Goal: Transaction & Acquisition: Purchase product/service

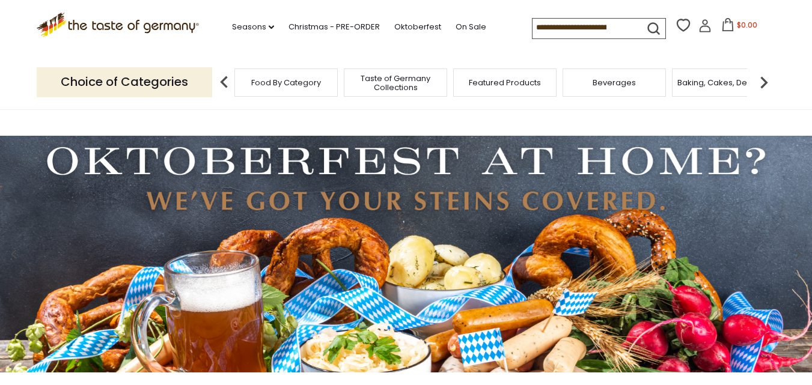
click at [724, 26] on icon at bounding box center [727, 24] width 13 height 13
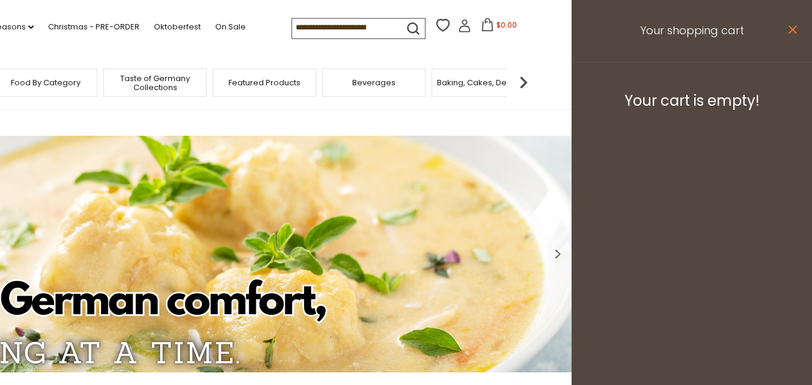
click at [793, 26] on icon "close" at bounding box center [792, 29] width 9 height 9
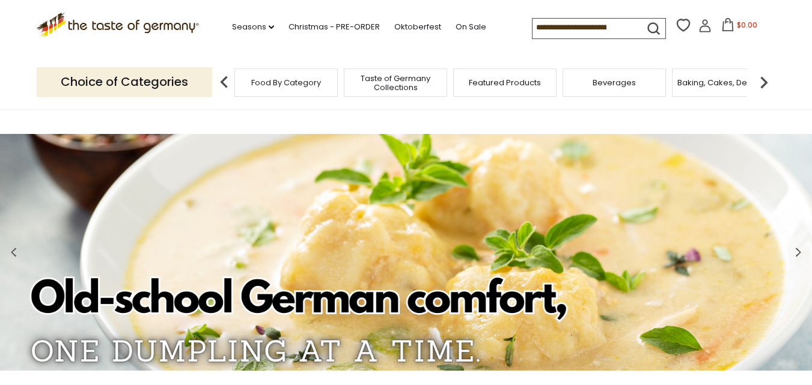
scroll to position [3, 0]
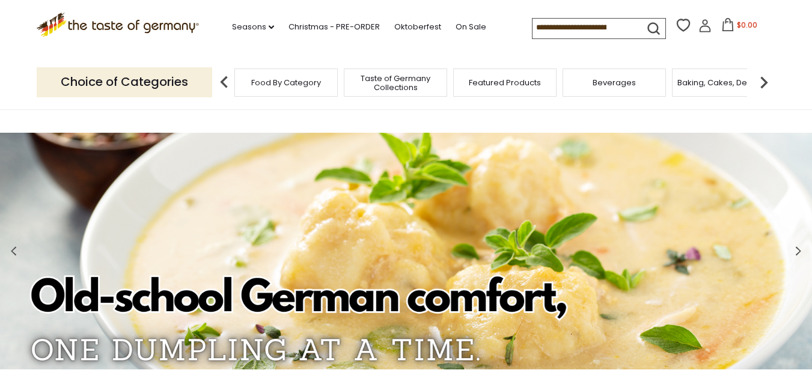
click at [299, 85] on span "Food By Category" at bounding box center [286, 82] width 70 height 9
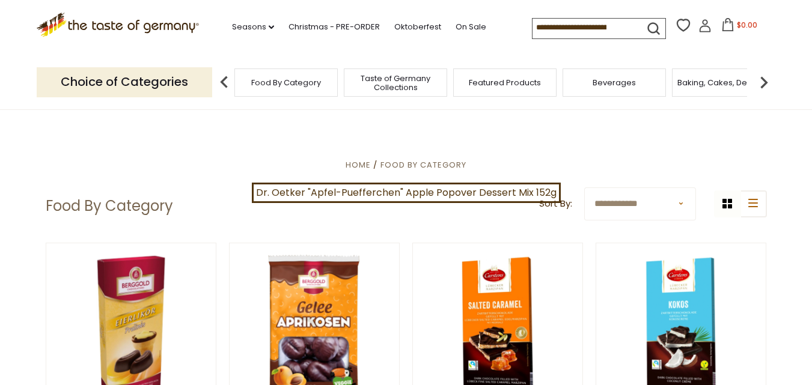
click at [764, 81] on img at bounding box center [764, 82] width 24 height 24
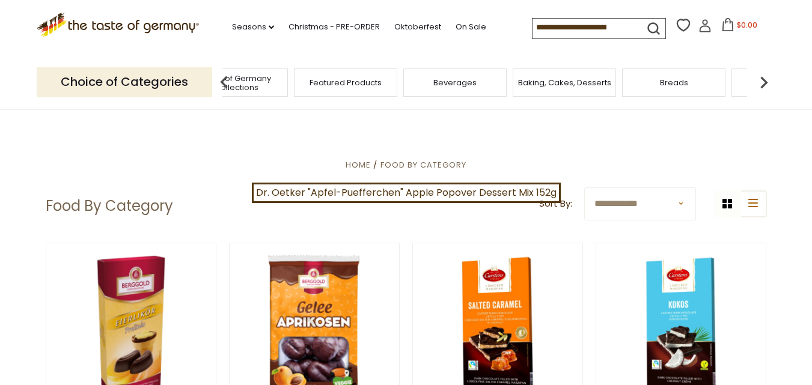
click at [684, 84] on span "Breads" at bounding box center [674, 82] width 28 height 9
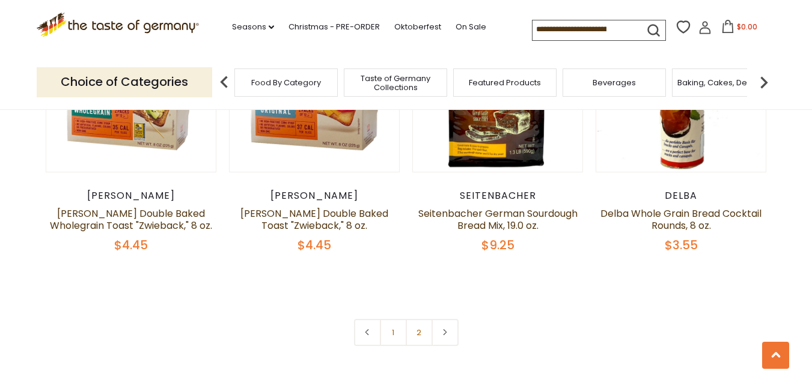
scroll to position [2890, 0]
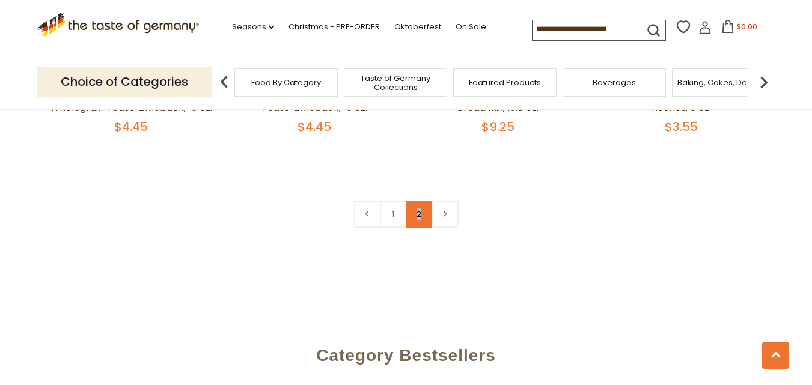
click at [415, 218] on link "2" at bounding box center [419, 214] width 27 height 27
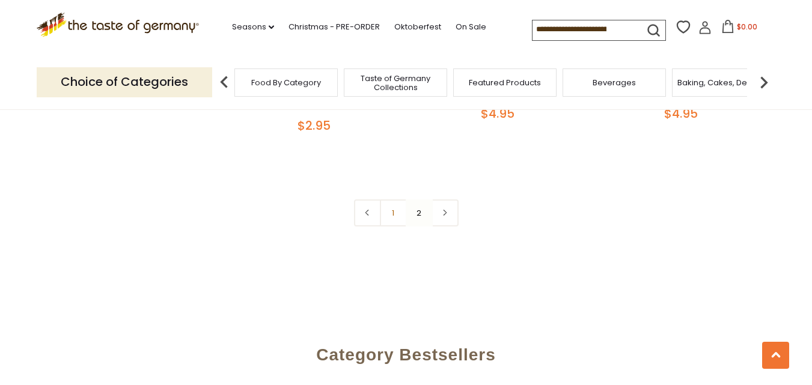
scroll to position [1765, 0]
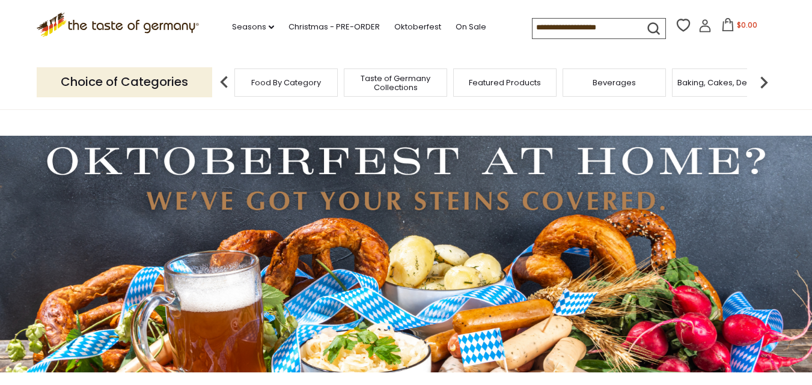
scroll to position [3, 0]
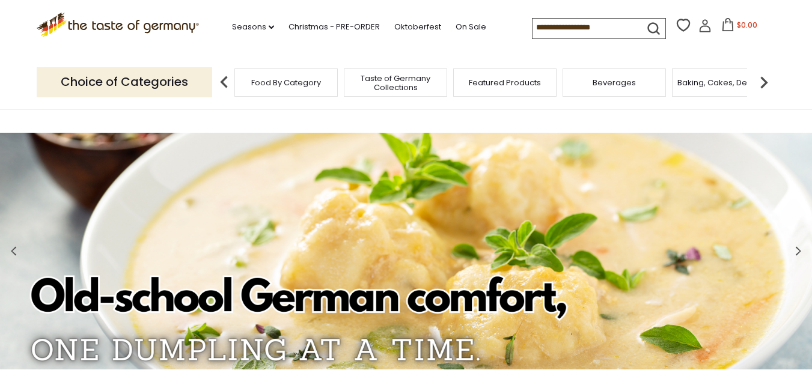
click at [764, 80] on img at bounding box center [764, 82] width 24 height 24
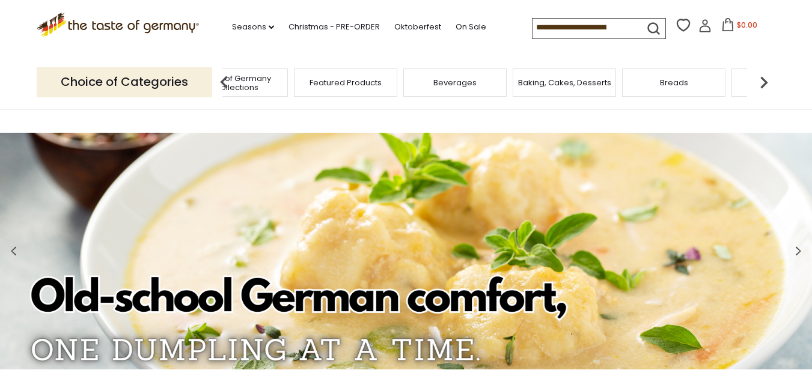
click at [764, 80] on img at bounding box center [764, 82] width 24 height 24
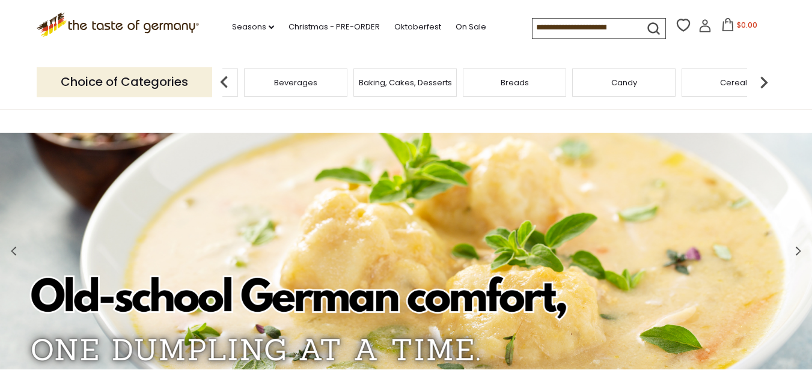
click at [764, 80] on img at bounding box center [764, 82] width 24 height 24
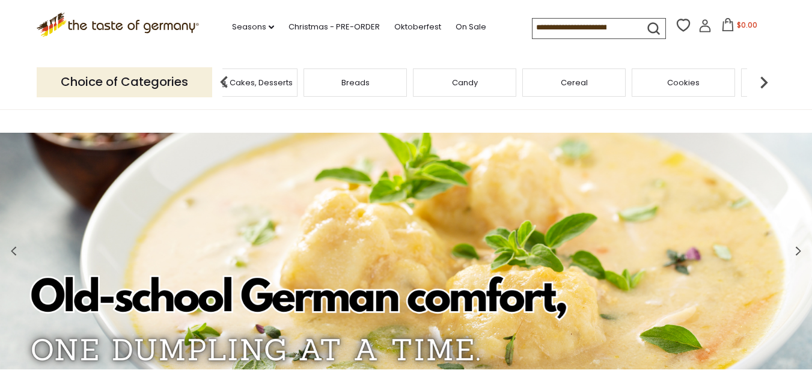
click at [764, 80] on img at bounding box center [764, 82] width 24 height 24
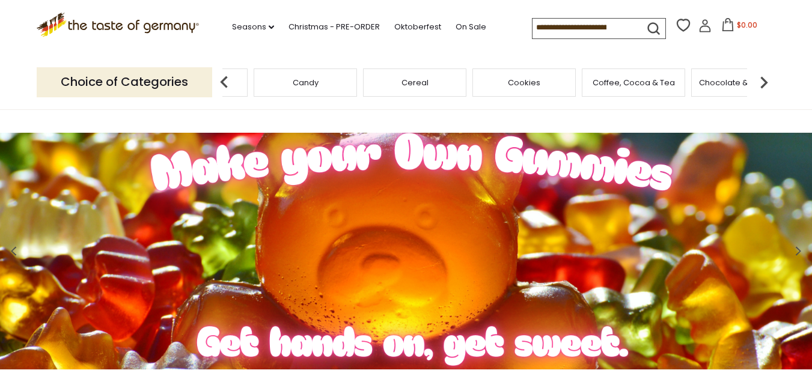
click at [764, 80] on img at bounding box center [764, 82] width 24 height 24
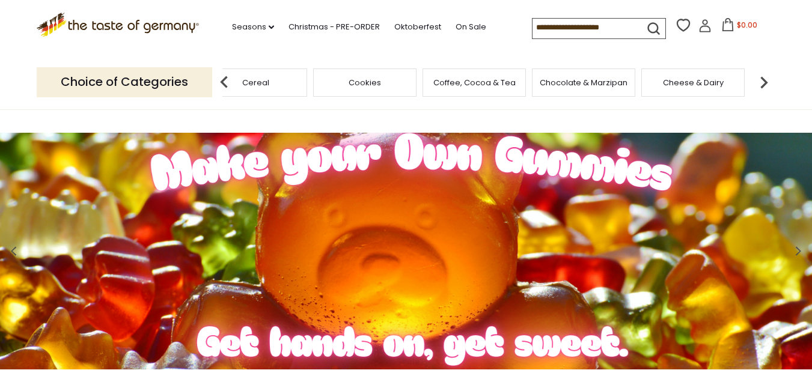
click at [764, 80] on img at bounding box center [764, 82] width 24 height 24
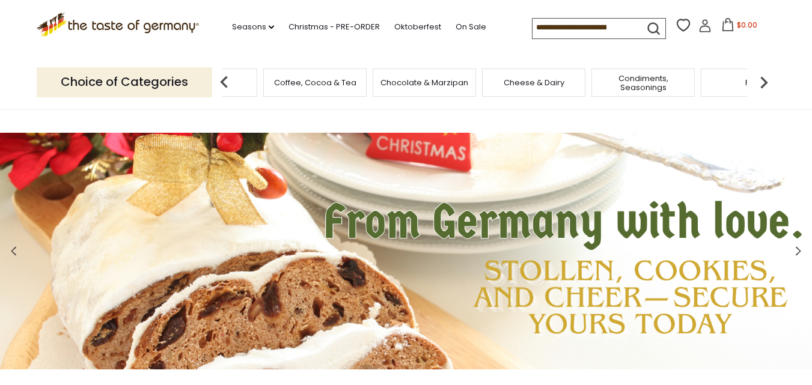
click at [654, 88] on span "Condiments, Seasonings" at bounding box center [643, 83] width 96 height 18
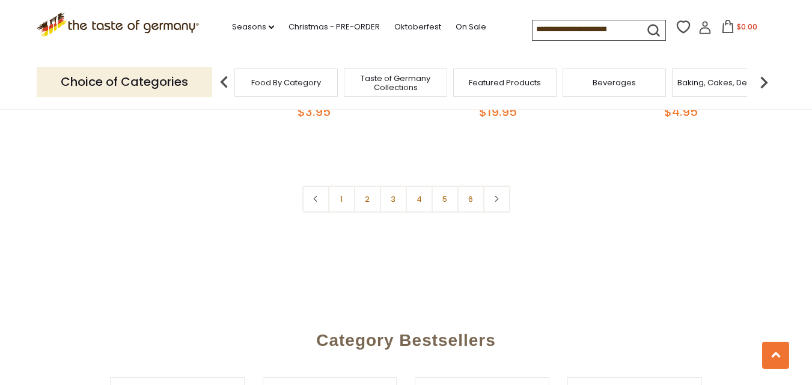
scroll to position [2964, 0]
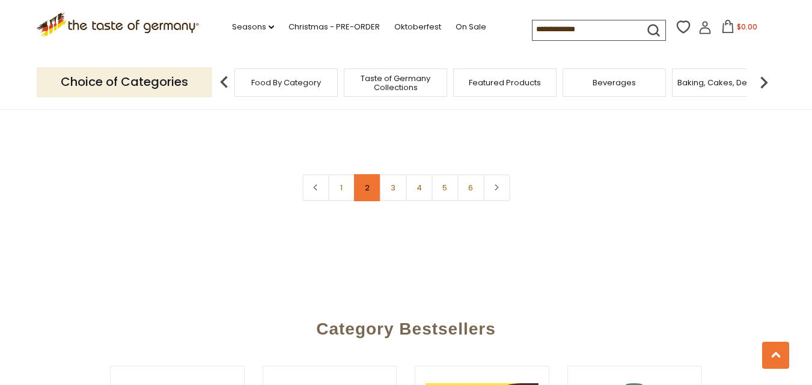
click at [366, 174] on link "2" at bounding box center [367, 187] width 27 height 27
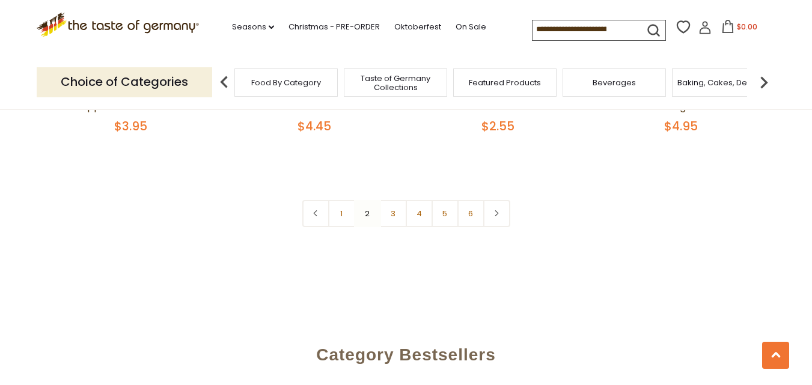
scroll to position [2930, 0]
click at [391, 200] on link "3" at bounding box center [393, 213] width 27 height 27
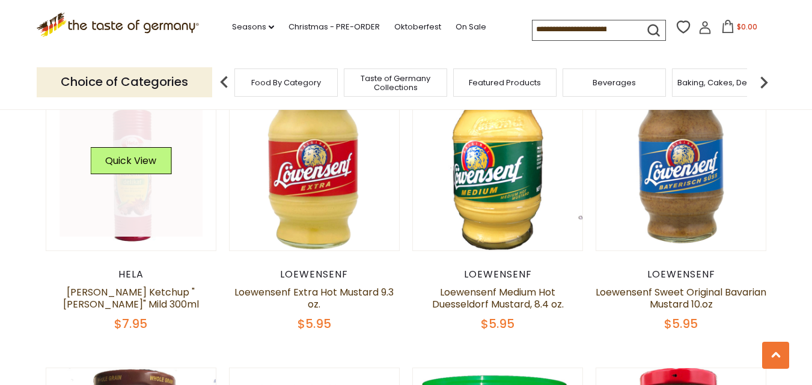
scroll to position [2418, 0]
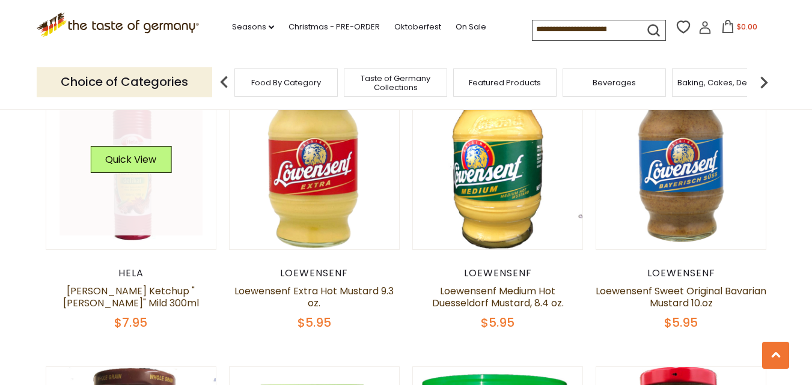
click at [140, 204] on link at bounding box center [131, 164] width 143 height 143
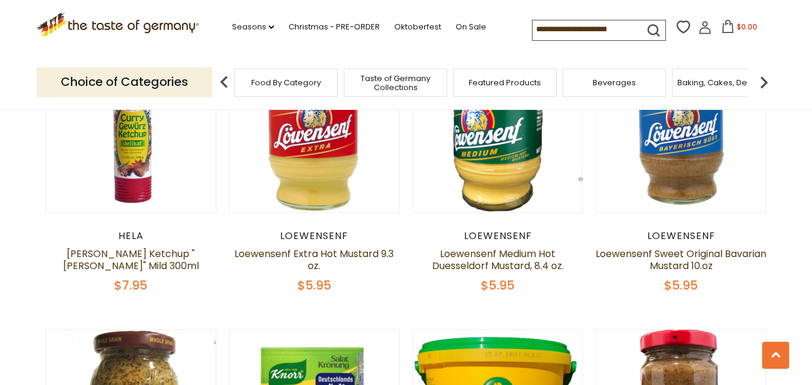
scroll to position [2456, 0]
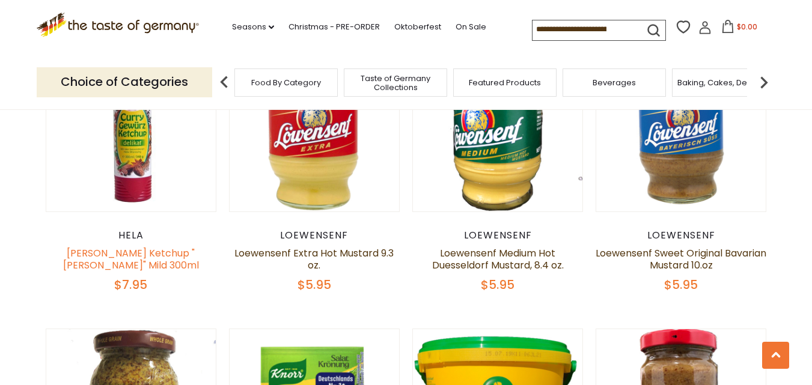
click at [129, 254] on link "[PERSON_NAME] Ketchup "[PERSON_NAME]" Mild 300ml" at bounding box center [131, 259] width 136 height 26
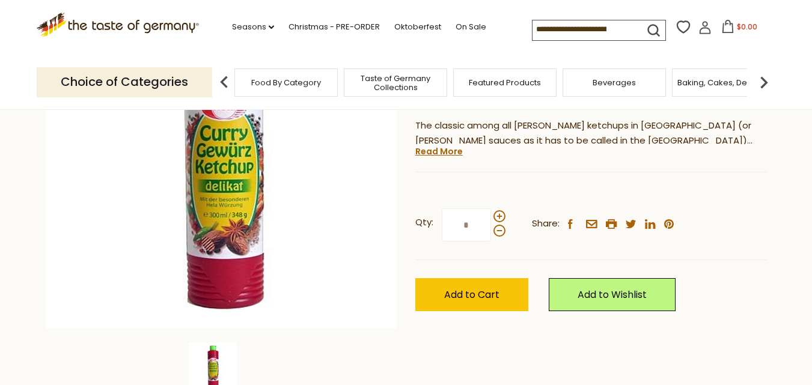
scroll to position [198, 0]
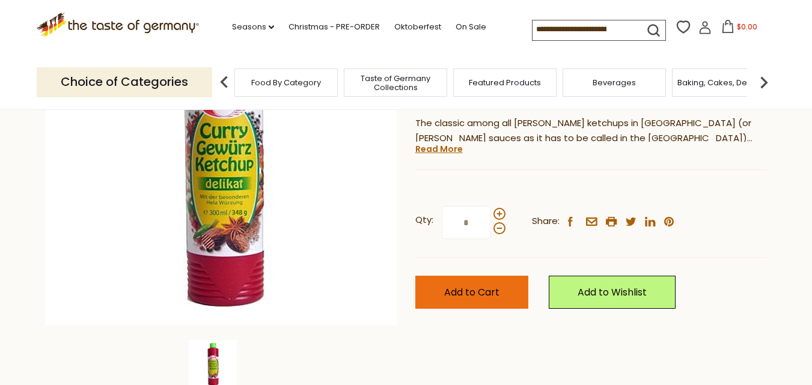
click at [471, 292] on span "Add to Cart" at bounding box center [471, 293] width 55 height 14
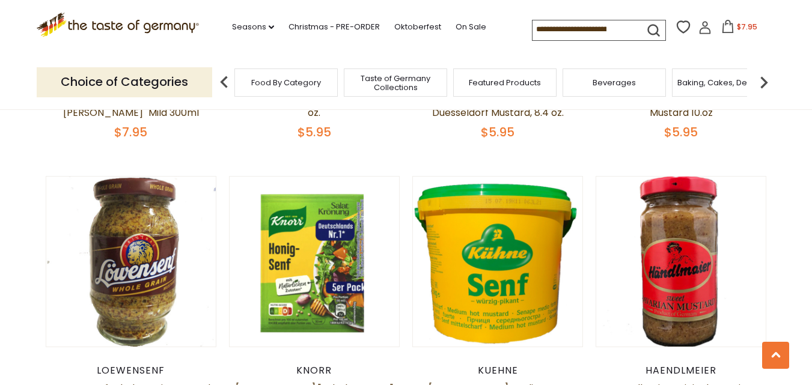
scroll to position [2622, 0]
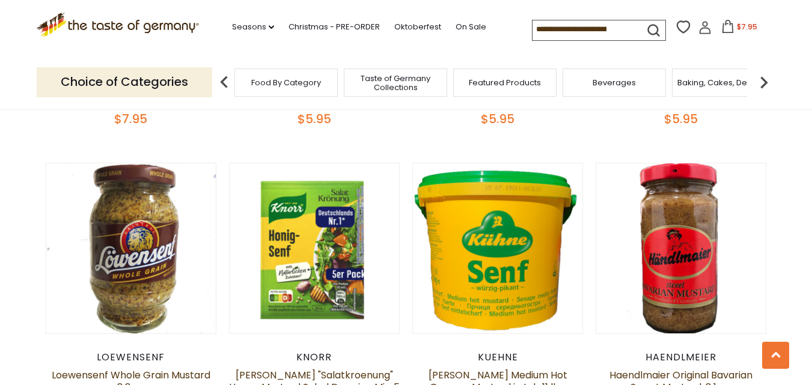
click at [440, 287] on link at bounding box center [497, 248] width 143 height 143
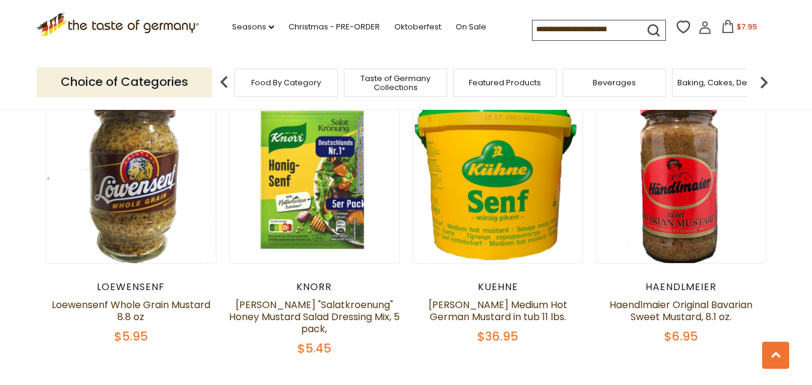
scroll to position [2710, 0]
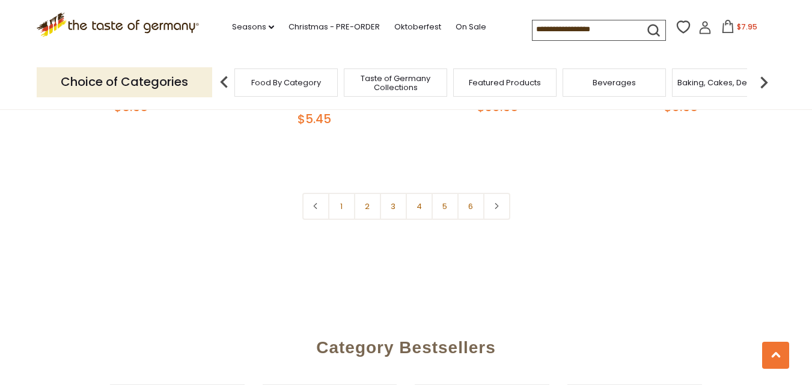
scroll to position [2927, 0]
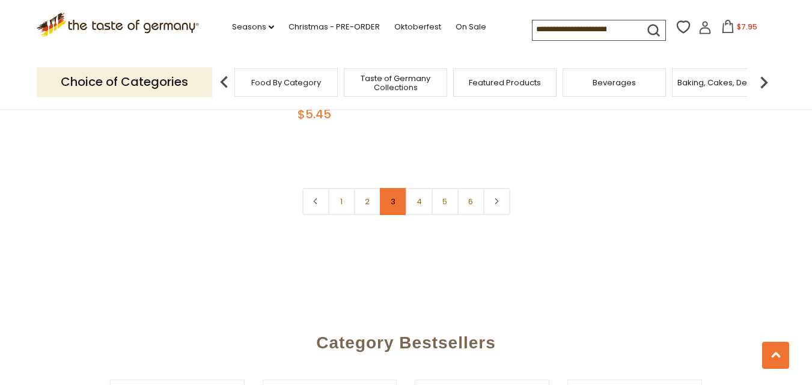
click at [392, 191] on link "3" at bounding box center [393, 201] width 27 height 27
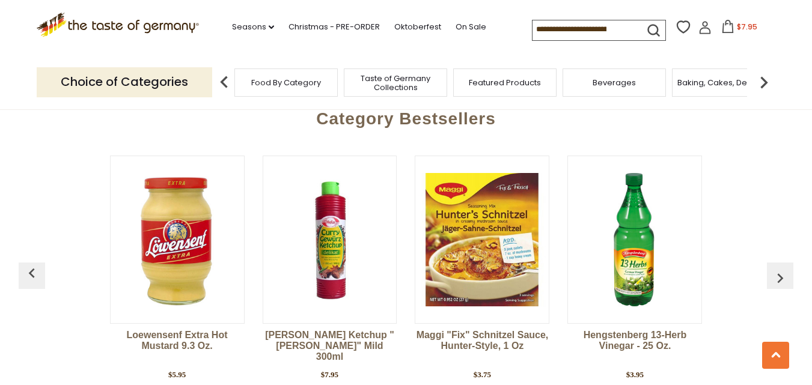
scroll to position [3134, 0]
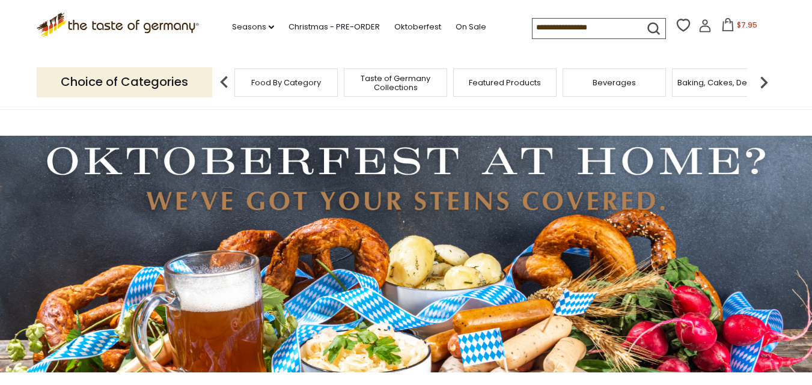
scroll to position [3, 0]
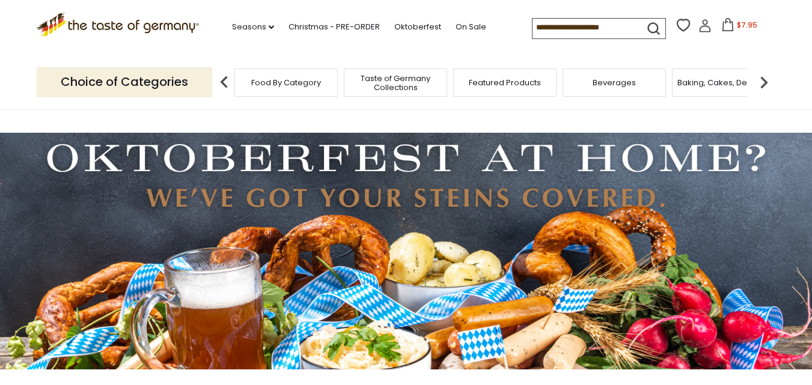
click at [765, 85] on img at bounding box center [764, 82] width 24 height 24
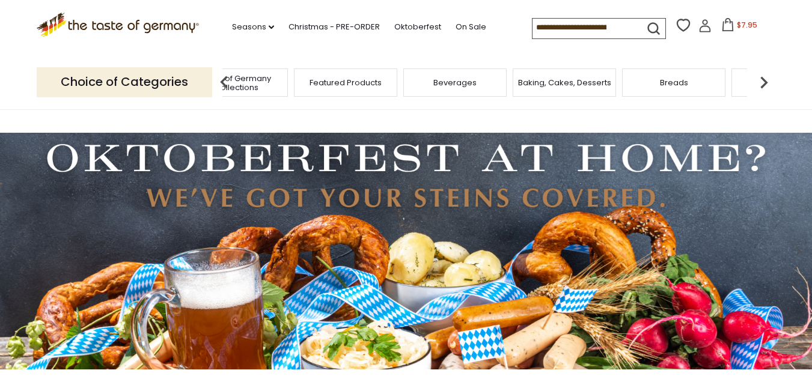
click at [765, 85] on img at bounding box center [764, 82] width 24 height 24
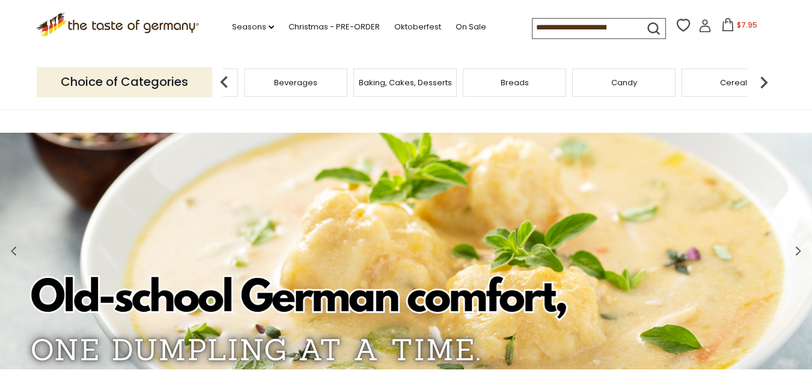
click at [765, 85] on img at bounding box center [764, 82] width 24 height 24
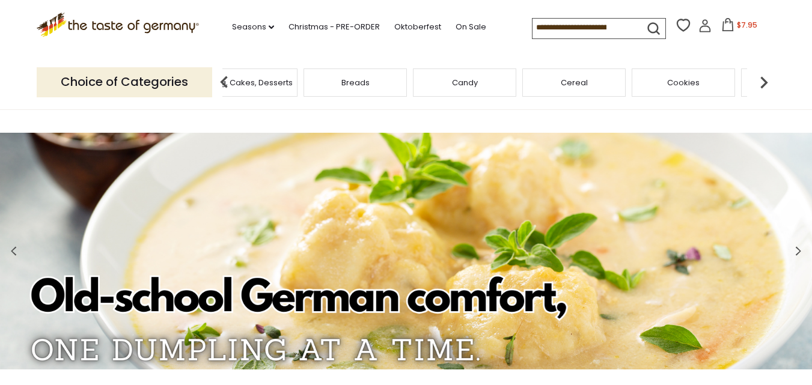
click at [765, 85] on img at bounding box center [764, 82] width 24 height 24
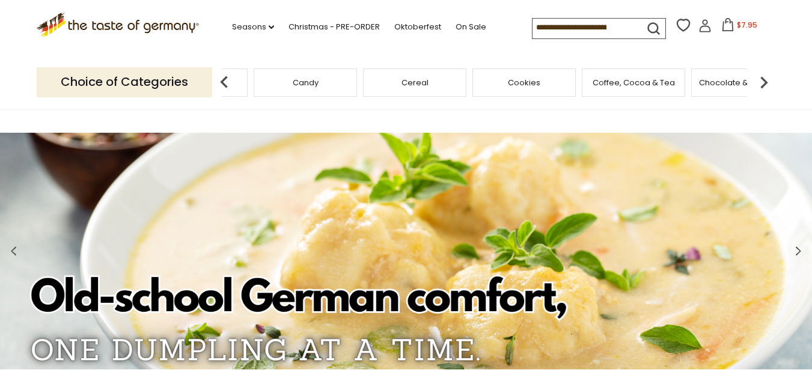
click at [765, 85] on img at bounding box center [764, 82] width 24 height 24
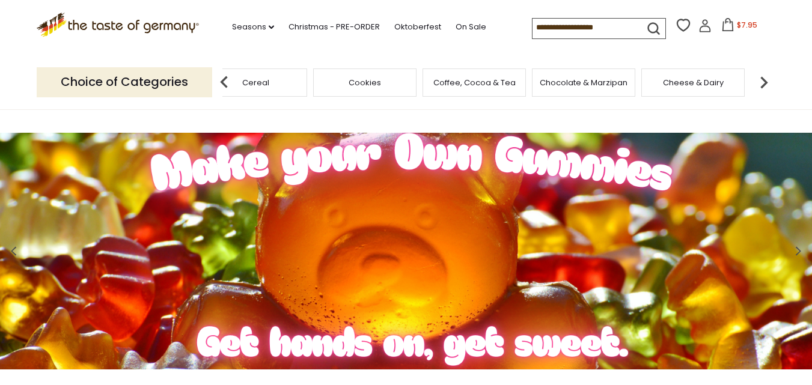
click at [765, 85] on img at bounding box center [764, 82] width 24 height 24
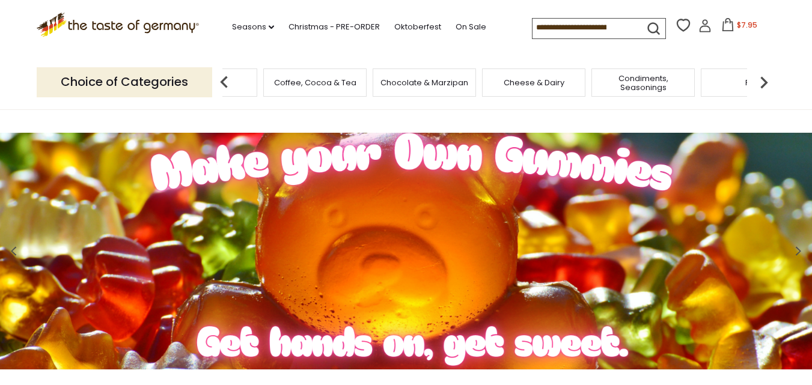
click at [652, 82] on span "Condiments, Seasonings" at bounding box center [643, 83] width 96 height 18
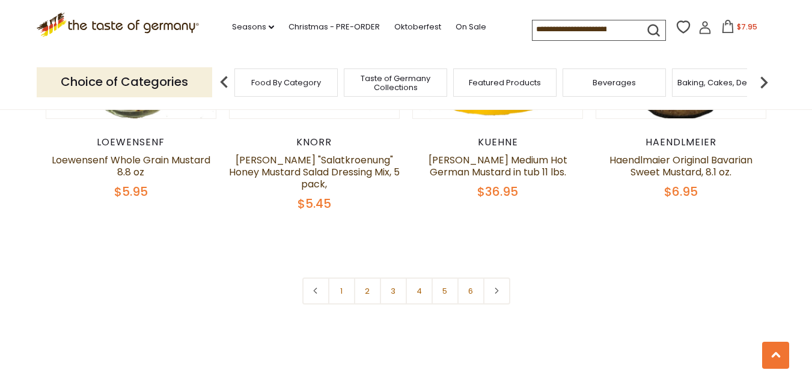
scroll to position [2850, 0]
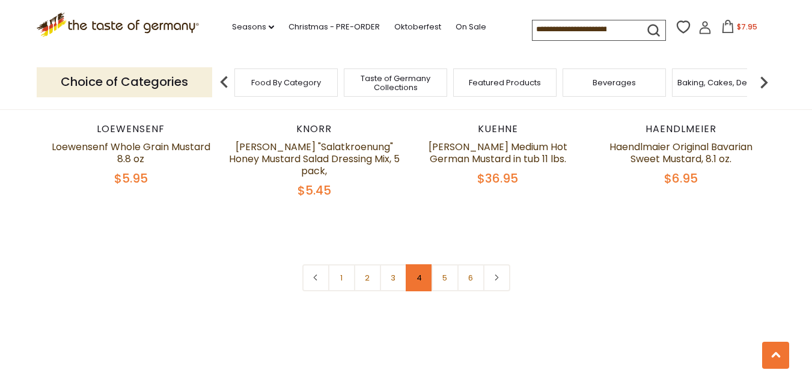
click at [418, 267] on link "4" at bounding box center [419, 278] width 27 height 27
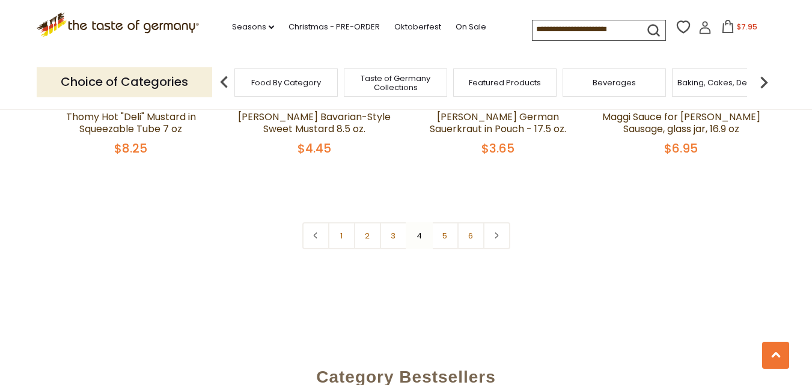
scroll to position [2886, 0]
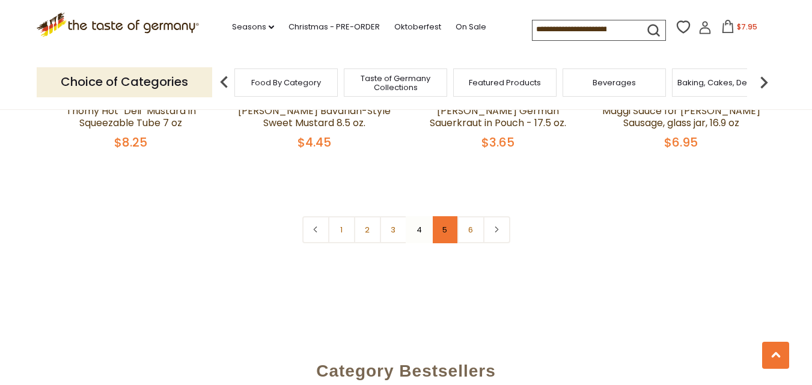
click at [444, 216] on link "5" at bounding box center [445, 229] width 27 height 27
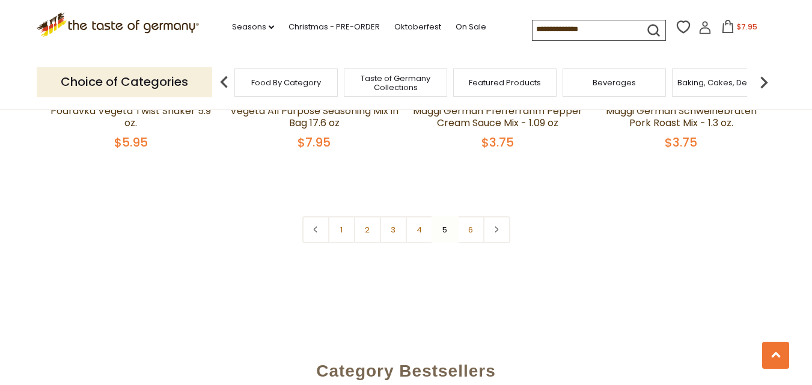
scroll to position [2914, 0]
click at [468, 216] on link "6" at bounding box center [471, 229] width 27 height 27
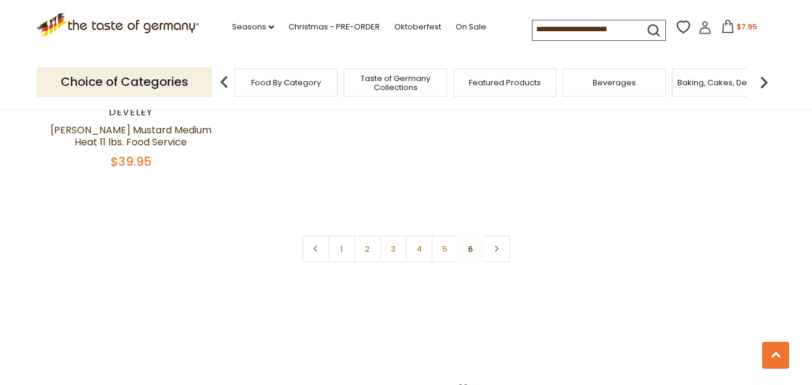
scroll to position [904, 0]
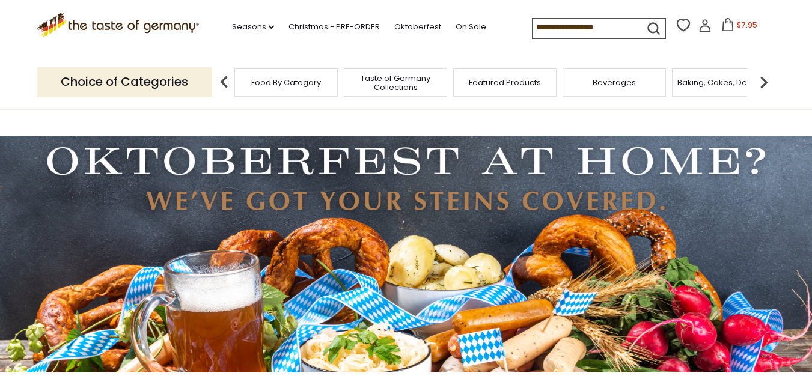
scroll to position [3, 0]
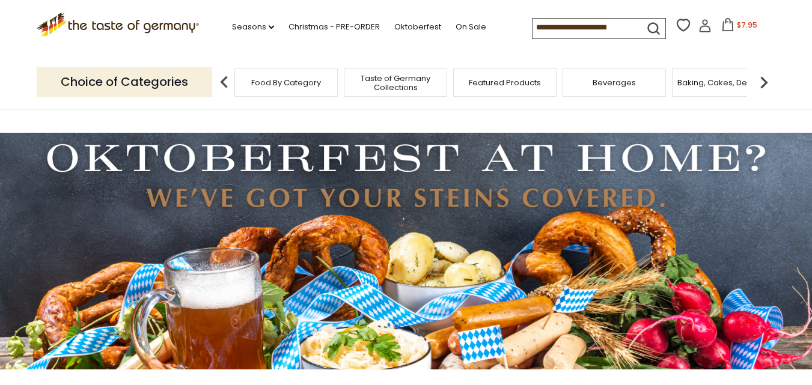
click at [762, 83] on img at bounding box center [764, 82] width 24 height 24
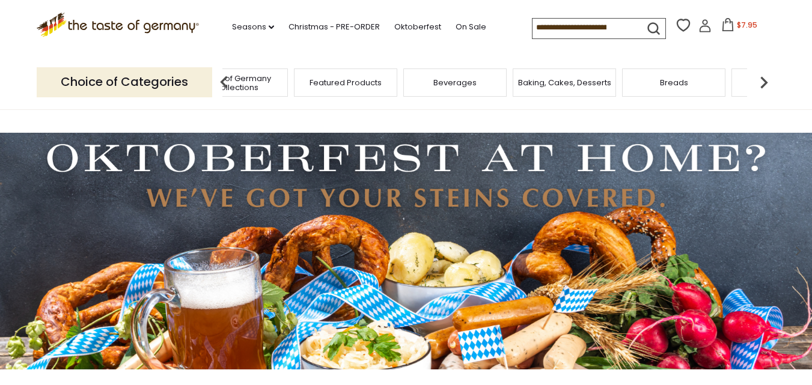
click at [764, 83] on img at bounding box center [764, 82] width 24 height 24
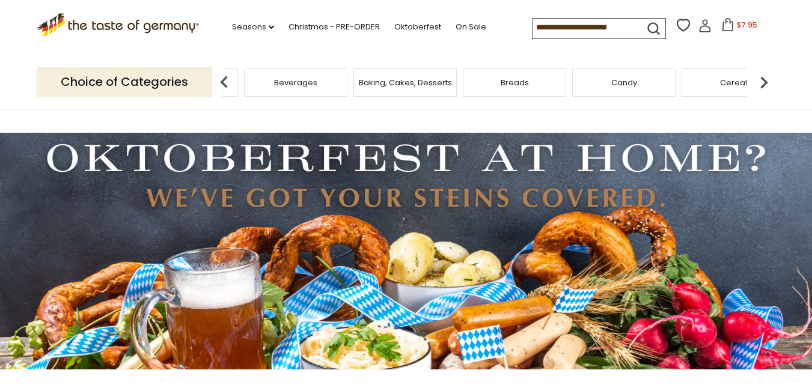
click at [764, 83] on img at bounding box center [764, 82] width 24 height 24
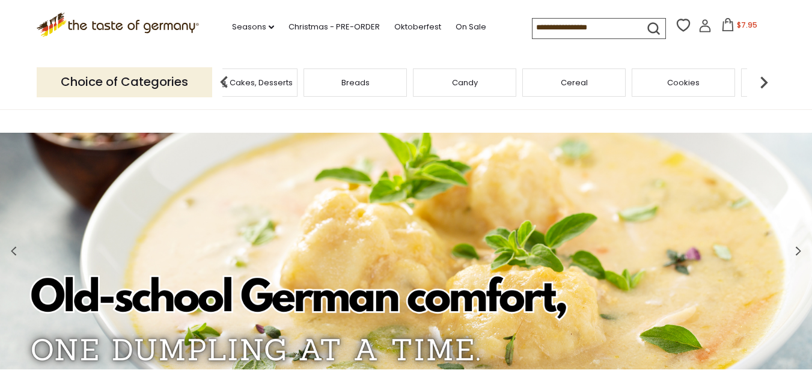
click at [764, 83] on img at bounding box center [764, 82] width 24 height 24
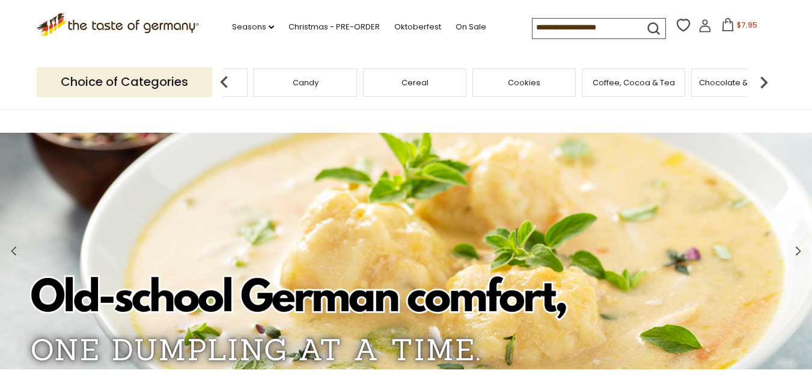
click at [764, 83] on img at bounding box center [764, 82] width 24 height 24
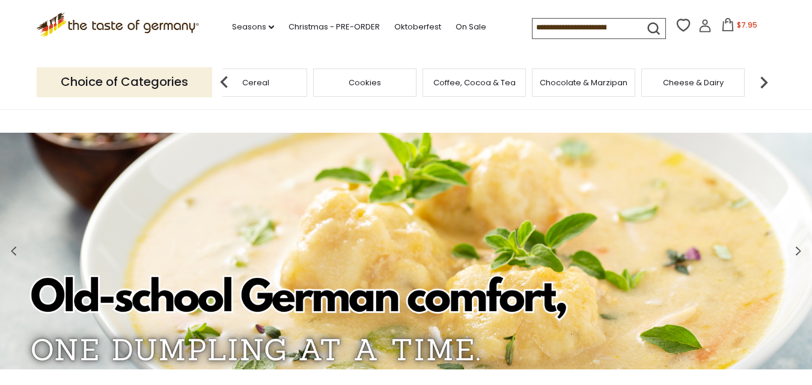
click at [764, 83] on img at bounding box center [764, 82] width 24 height 24
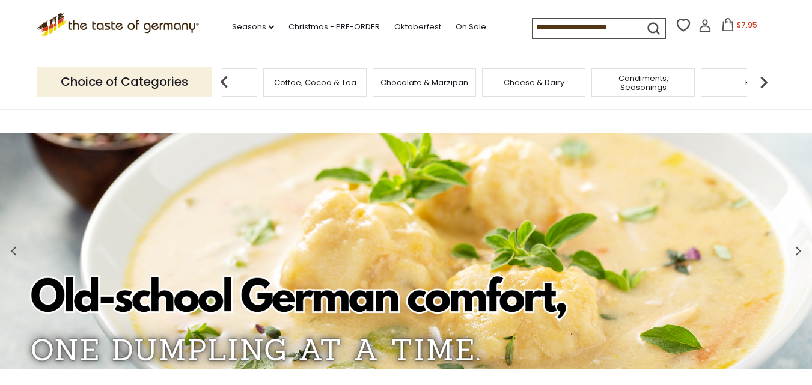
click at [764, 83] on img at bounding box center [764, 82] width 24 height 24
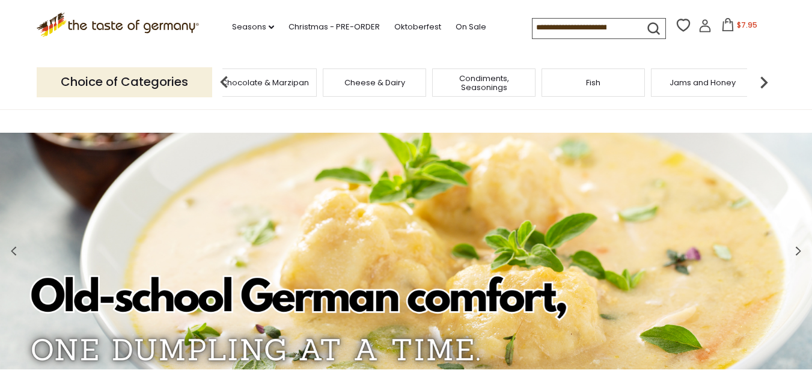
click at [764, 83] on img at bounding box center [764, 82] width 24 height 24
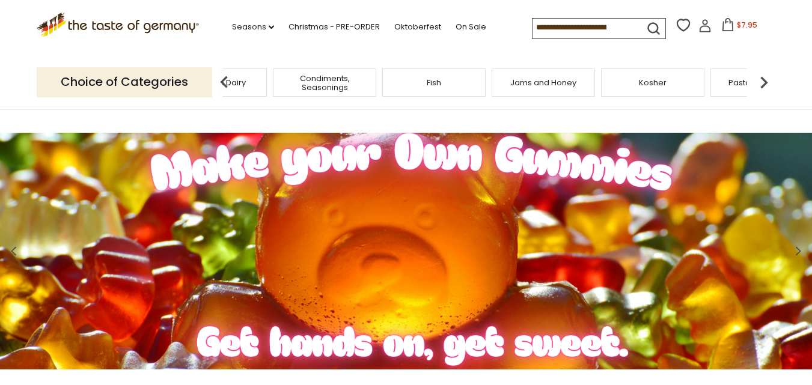
click at [764, 83] on img at bounding box center [764, 82] width 24 height 24
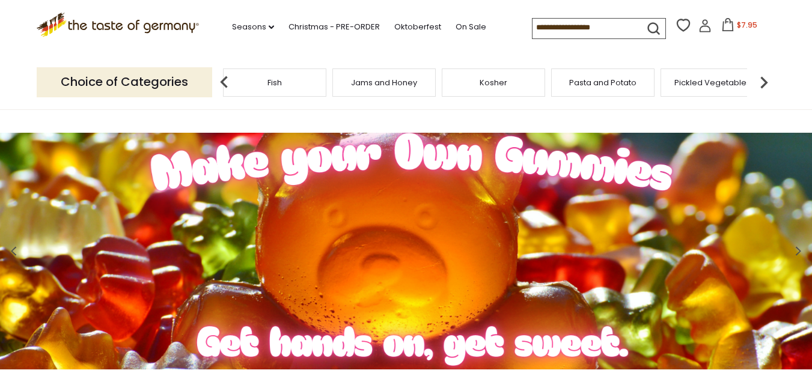
click at [764, 83] on img at bounding box center [764, 82] width 24 height 24
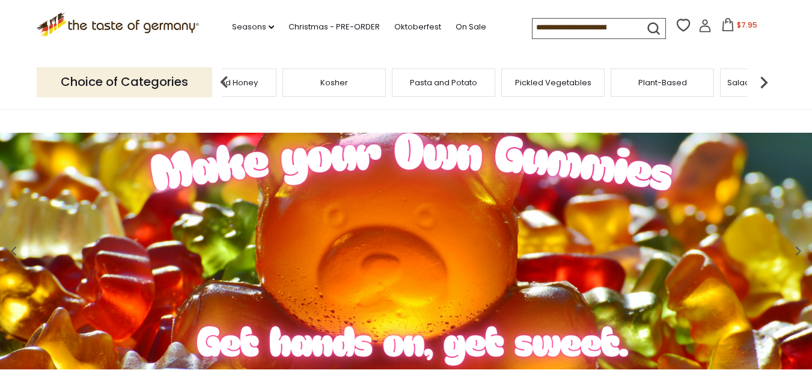
click at [764, 83] on img at bounding box center [764, 82] width 24 height 24
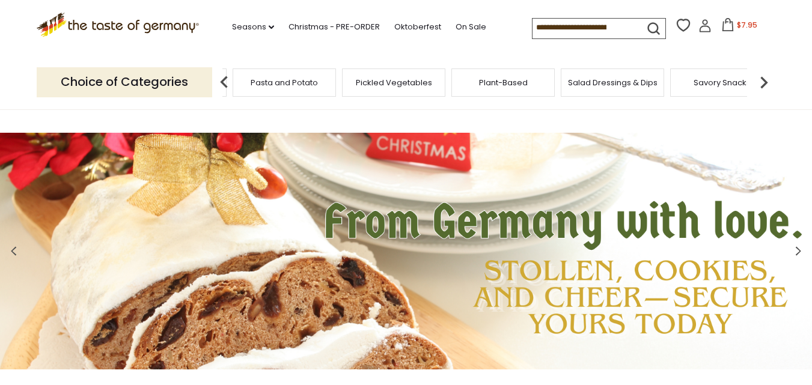
click at [764, 83] on img at bounding box center [764, 82] width 24 height 24
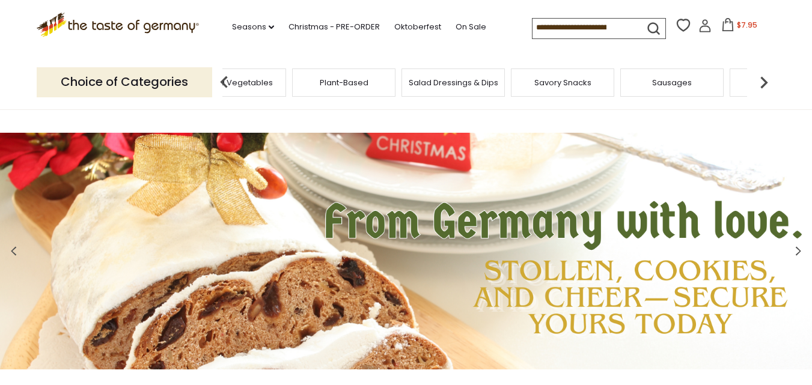
click at [764, 82] on img at bounding box center [764, 82] width 24 height 24
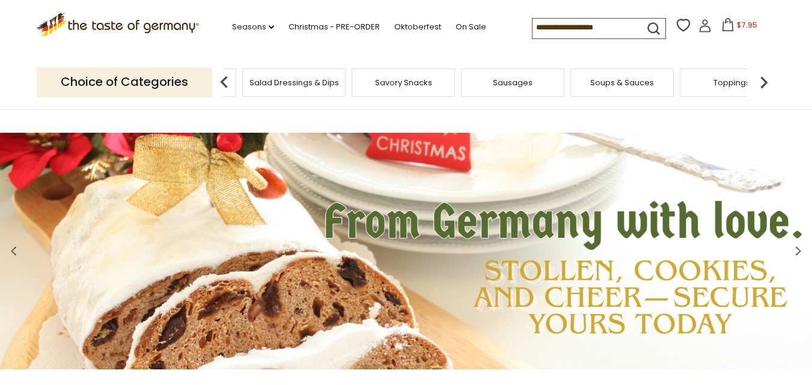
click at [762, 82] on img at bounding box center [764, 82] width 24 height 24
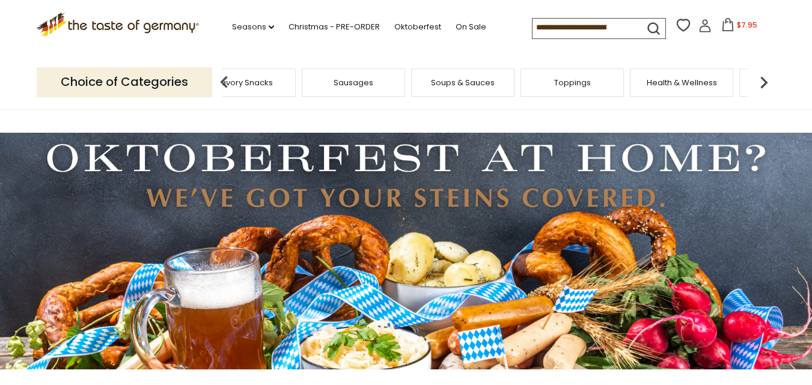
click at [762, 82] on img at bounding box center [764, 82] width 24 height 24
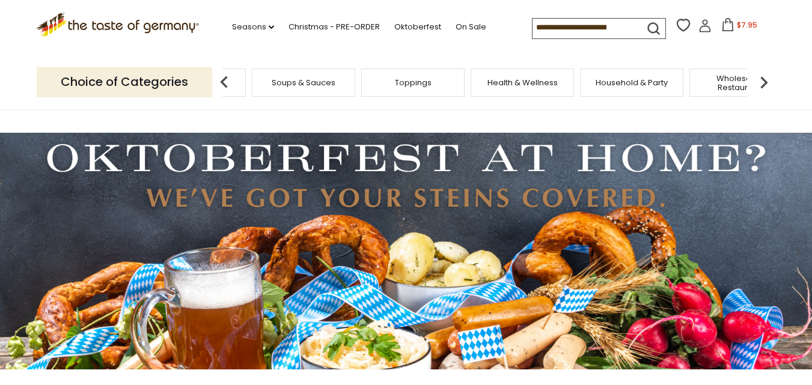
click at [762, 82] on img at bounding box center [764, 82] width 24 height 24
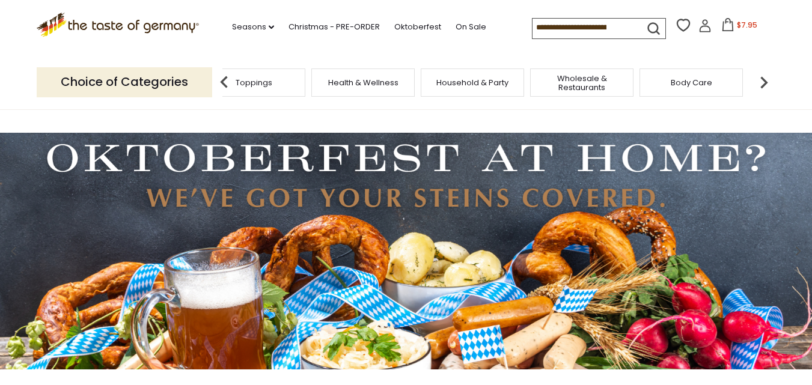
click at [762, 82] on img at bounding box center [764, 82] width 24 height 24
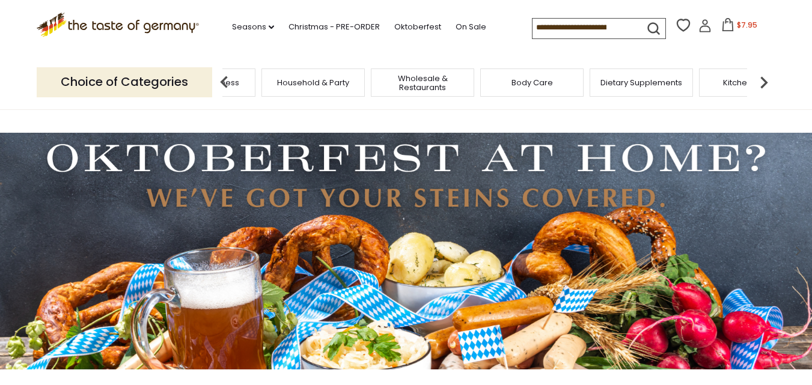
click at [762, 82] on img at bounding box center [764, 82] width 24 height 24
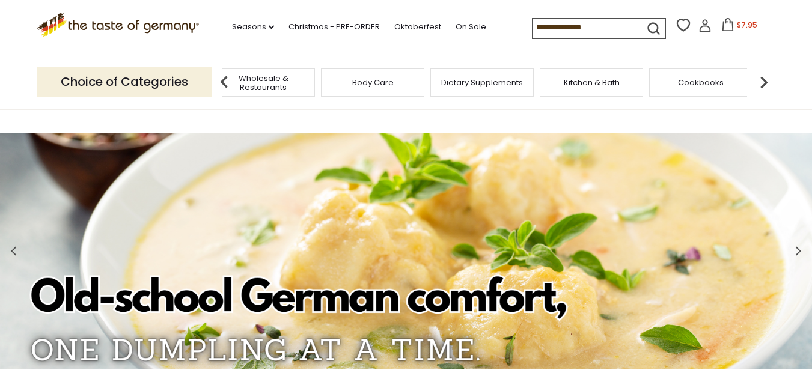
click at [762, 82] on img at bounding box center [764, 82] width 24 height 24
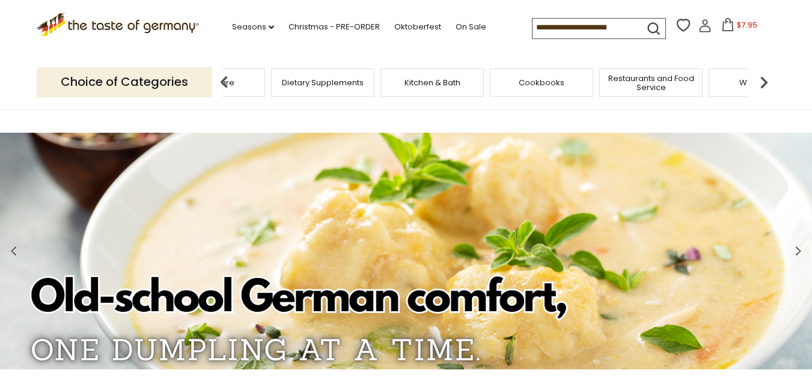
click at [762, 82] on img at bounding box center [764, 82] width 24 height 24
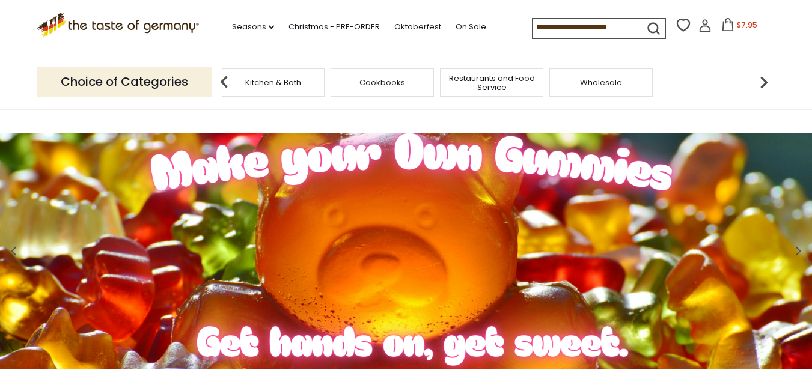
click at [616, 87] on span "Wholesale" at bounding box center [601, 82] width 42 height 9
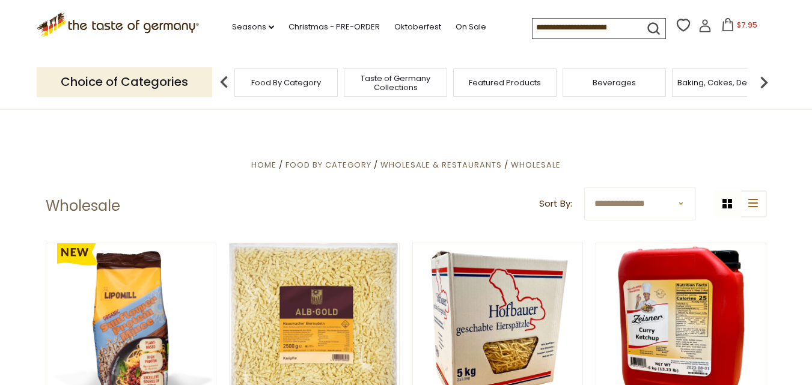
click at [767, 75] on img at bounding box center [764, 82] width 24 height 24
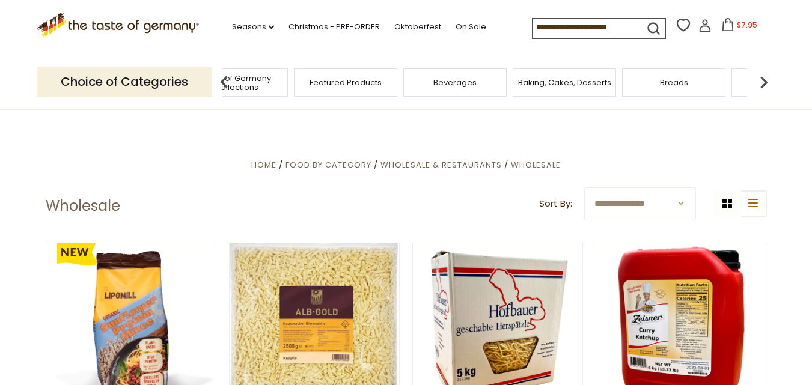
click at [767, 77] on img at bounding box center [764, 82] width 24 height 24
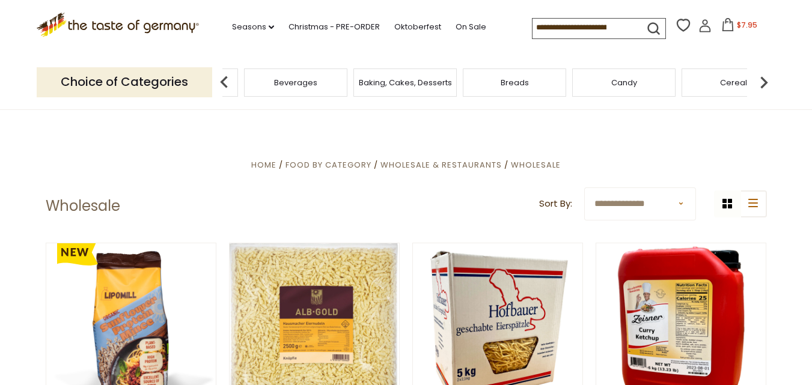
click at [767, 77] on img at bounding box center [764, 82] width 24 height 24
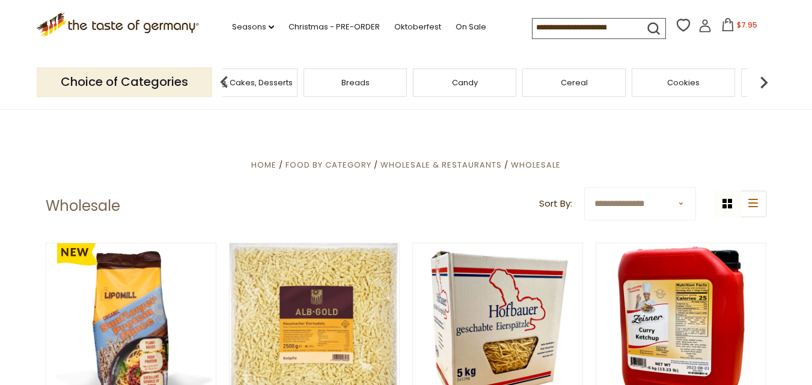
click at [767, 77] on img at bounding box center [764, 82] width 24 height 24
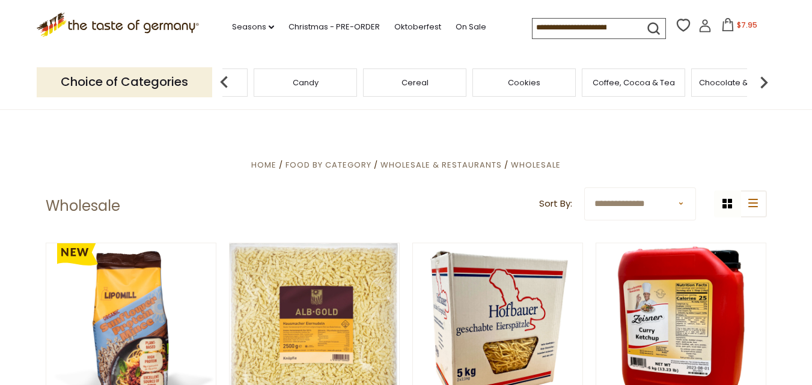
click at [767, 77] on img at bounding box center [764, 82] width 24 height 24
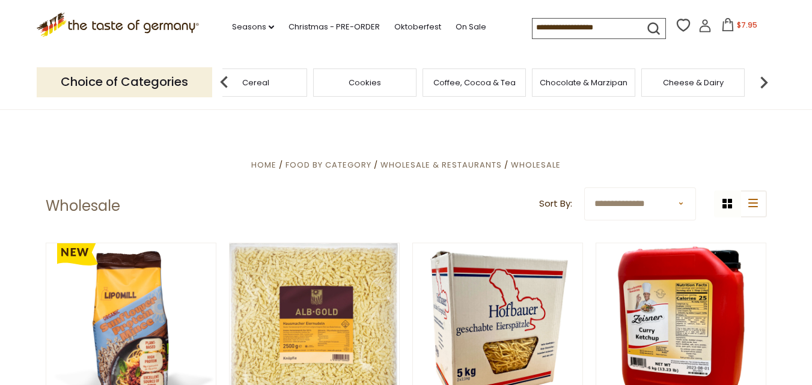
click at [767, 78] on img at bounding box center [764, 82] width 24 height 24
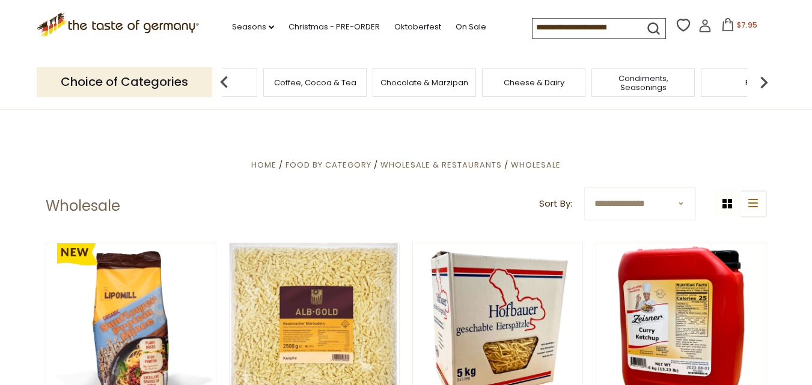
click at [767, 78] on img at bounding box center [764, 82] width 24 height 24
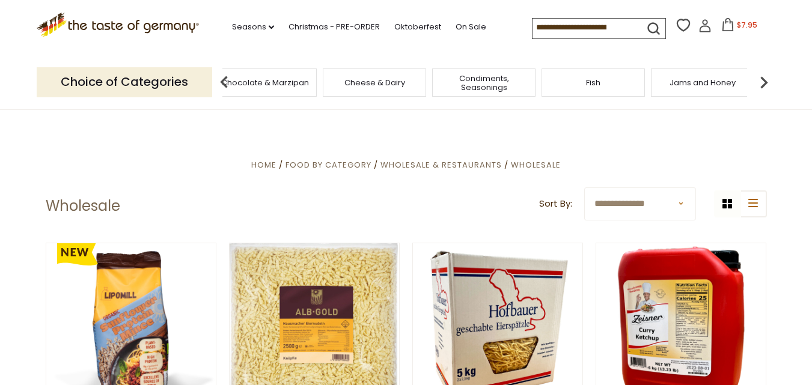
click at [764, 79] on img at bounding box center [764, 82] width 24 height 24
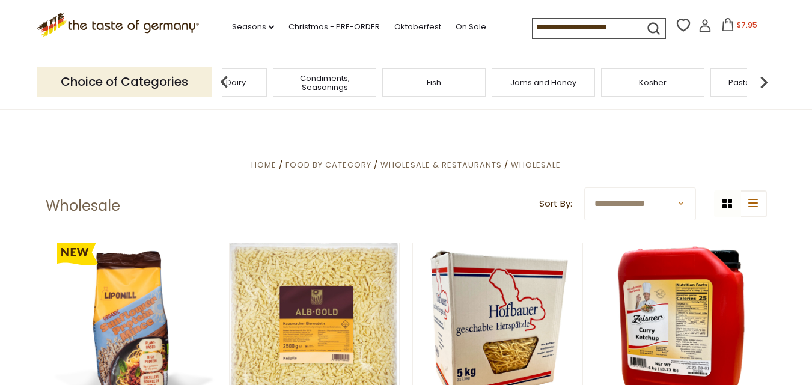
click at [656, 84] on span "Kosher" at bounding box center [653, 82] width 28 height 9
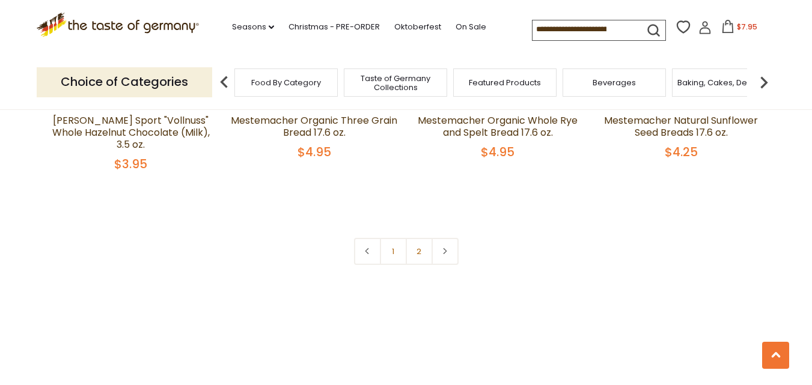
scroll to position [2942, 0]
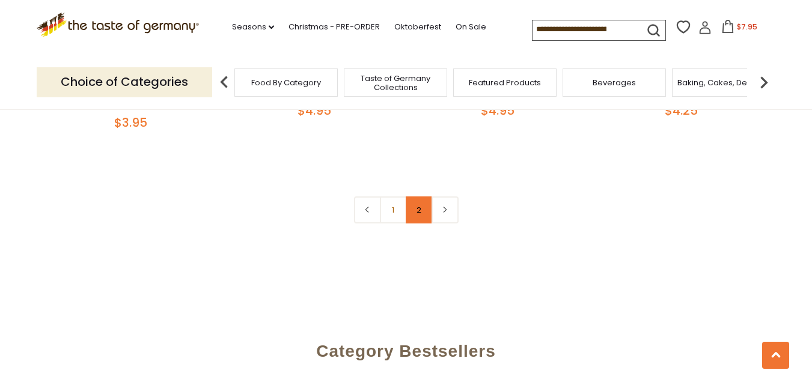
click at [416, 197] on link "2" at bounding box center [419, 210] width 27 height 27
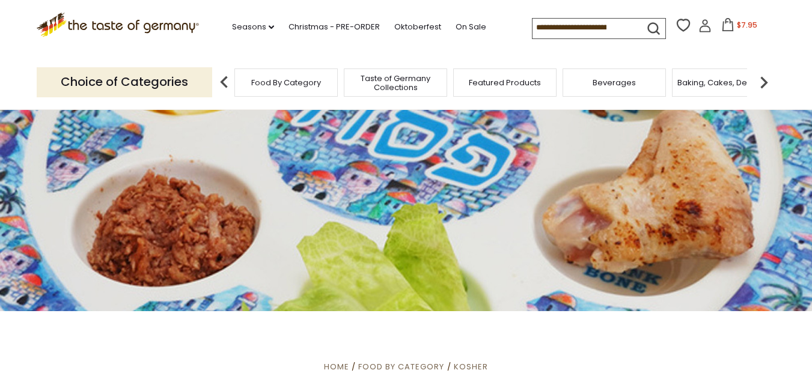
scroll to position [0, 0]
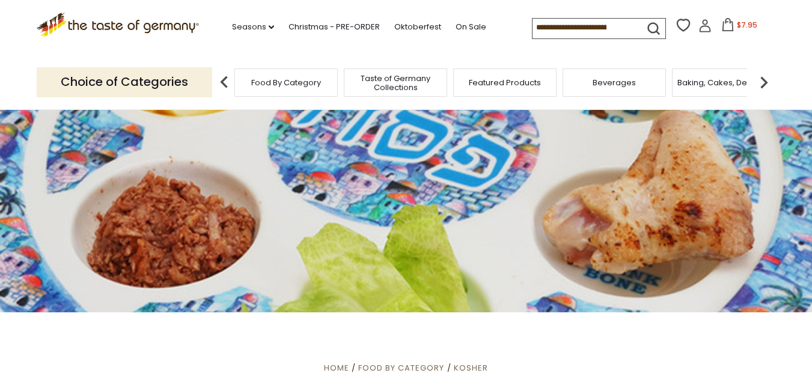
click at [765, 81] on img at bounding box center [764, 82] width 24 height 24
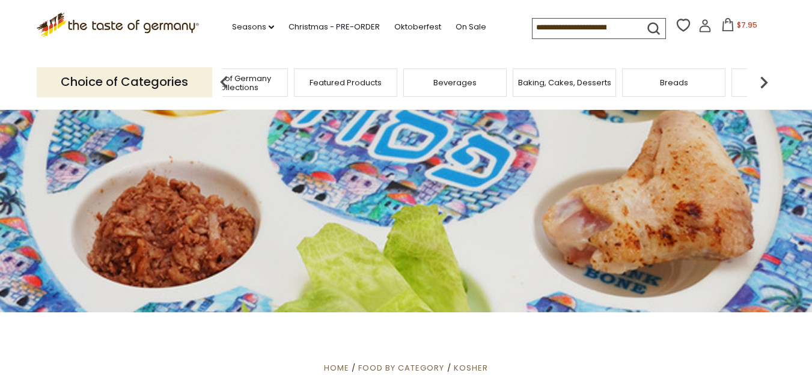
click at [765, 81] on img at bounding box center [764, 82] width 24 height 24
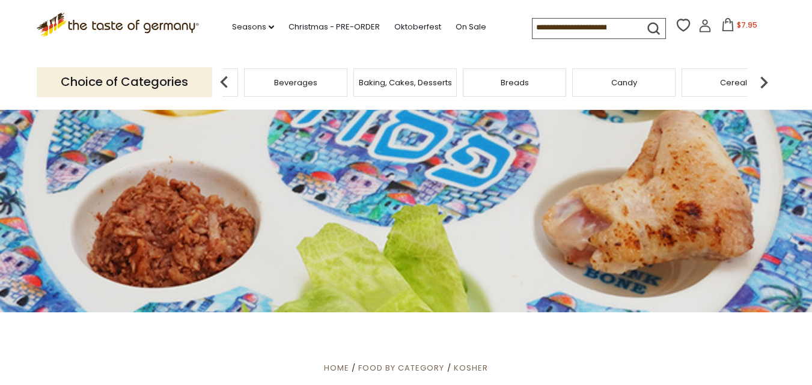
click at [765, 81] on img at bounding box center [764, 82] width 24 height 24
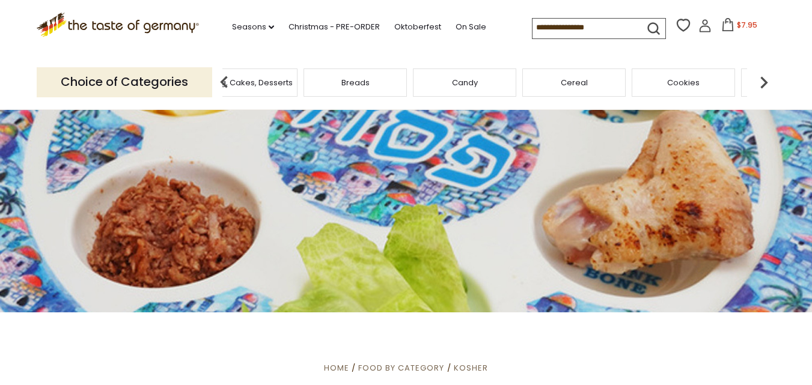
click at [765, 81] on img at bounding box center [764, 82] width 24 height 24
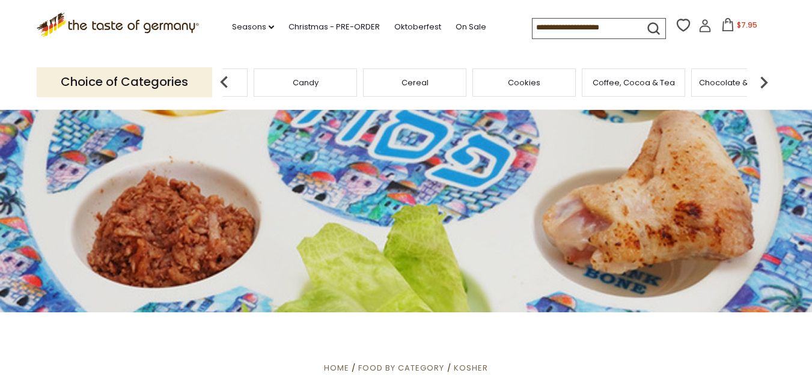
click at [765, 81] on img at bounding box center [764, 82] width 24 height 24
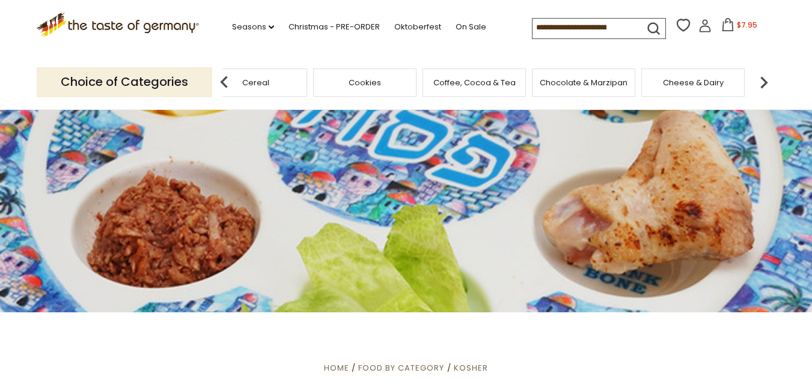
click at [765, 81] on img at bounding box center [764, 82] width 24 height 24
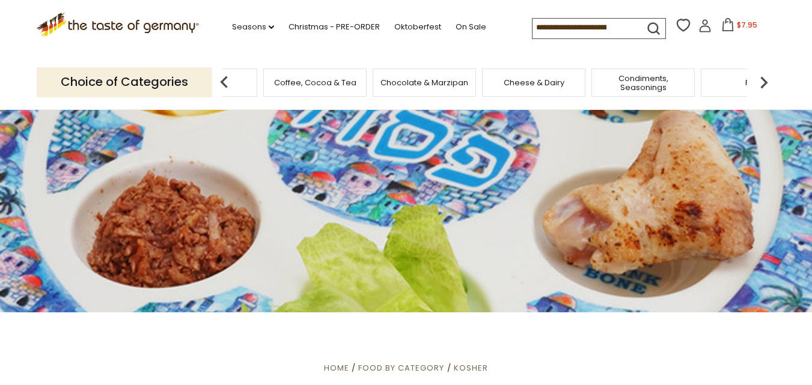
click at [765, 81] on img at bounding box center [764, 82] width 24 height 24
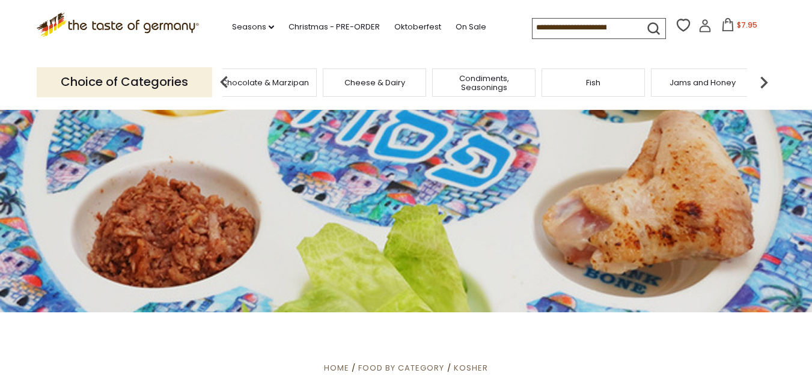
click at [765, 81] on img at bounding box center [764, 82] width 24 height 24
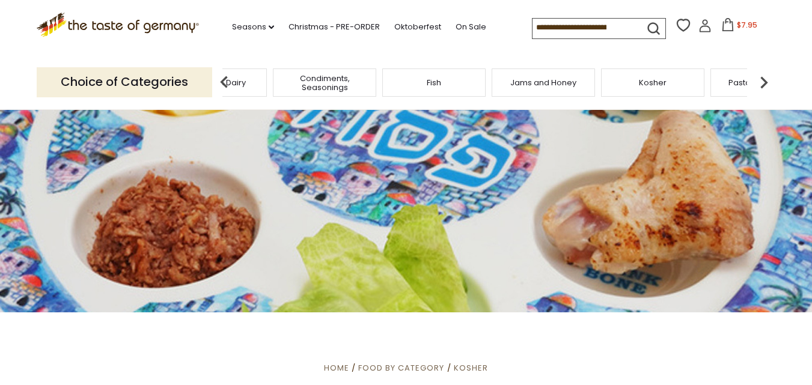
click at [765, 81] on img at bounding box center [764, 82] width 24 height 24
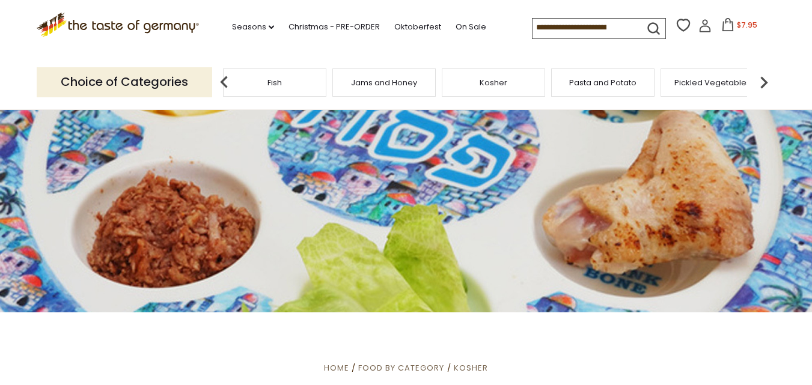
click at [728, 81] on span "Pickled Vegetables" at bounding box center [713, 82] width 76 height 9
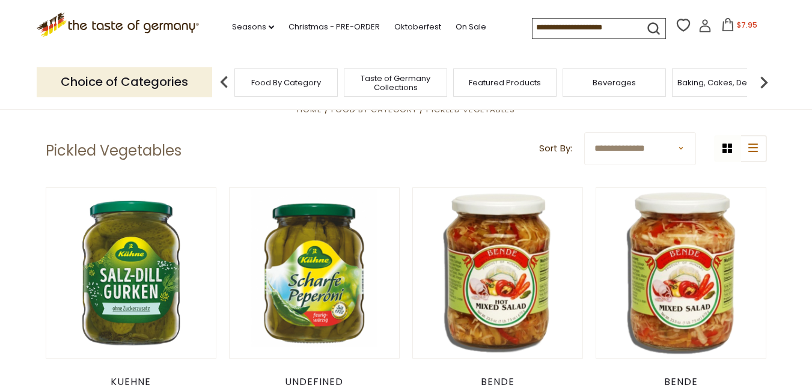
scroll to position [267, 0]
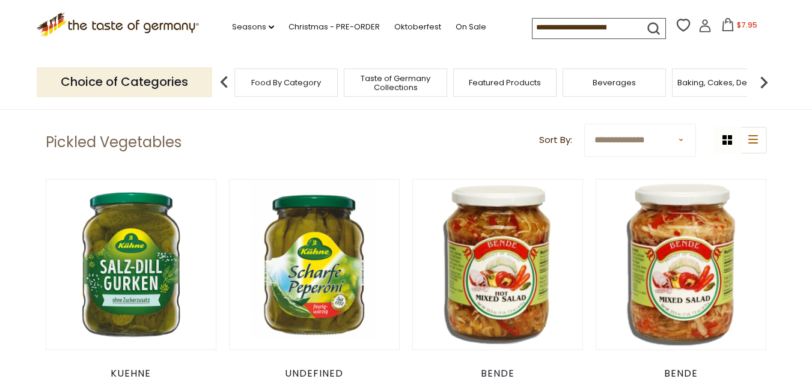
click at [549, 231] on link at bounding box center [497, 265] width 143 height 143
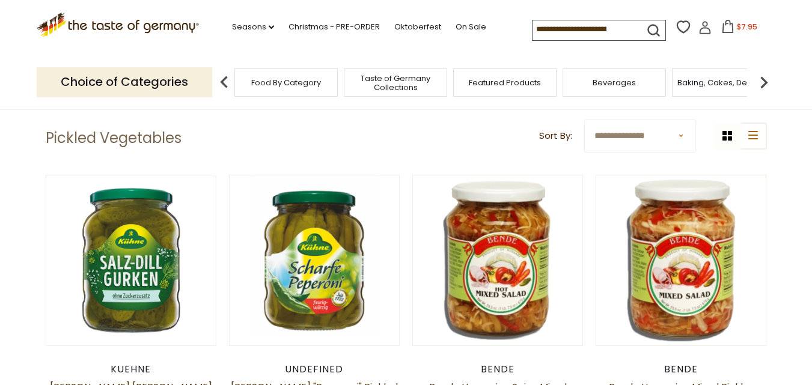
scroll to position [286, 0]
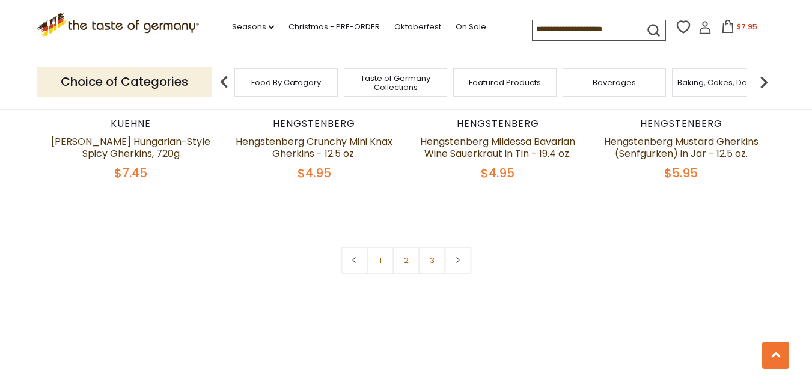
scroll to position [2895, 0]
click at [408, 246] on link "2" at bounding box center [406, 259] width 27 height 27
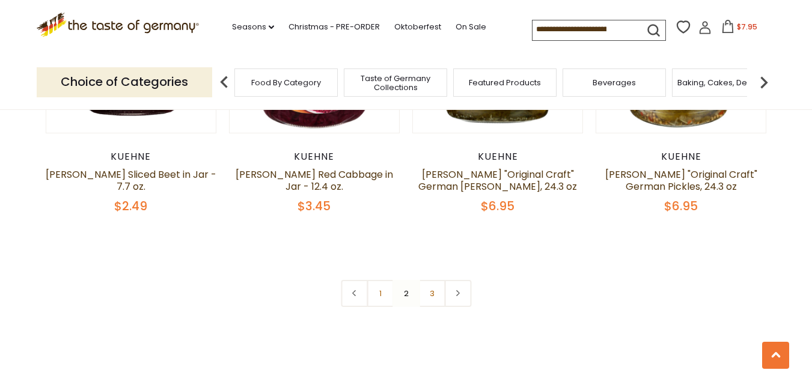
scroll to position [2888, 0]
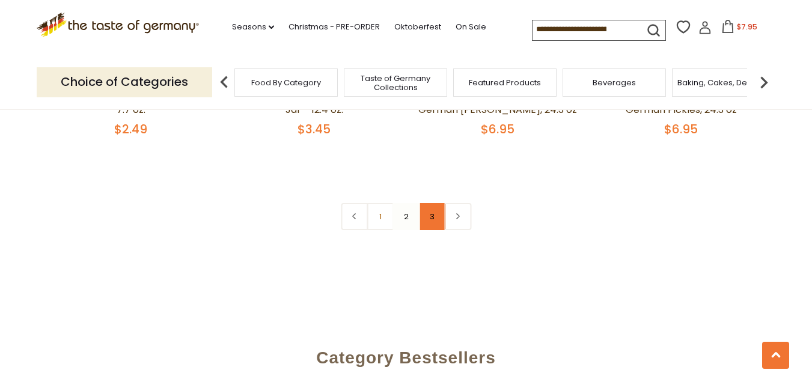
click at [433, 221] on link "3" at bounding box center [431, 216] width 27 height 27
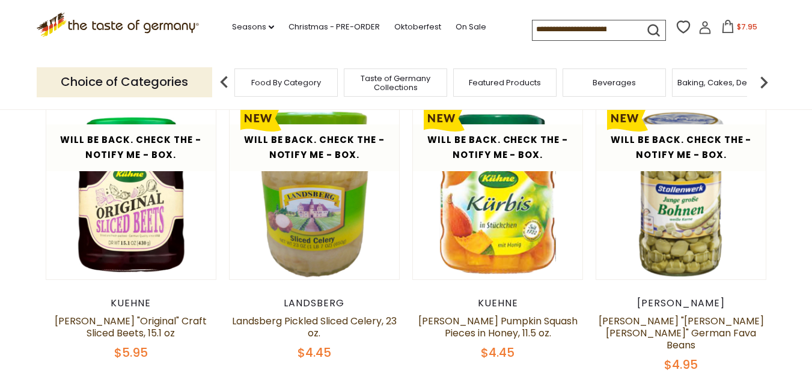
scroll to position [333, 0]
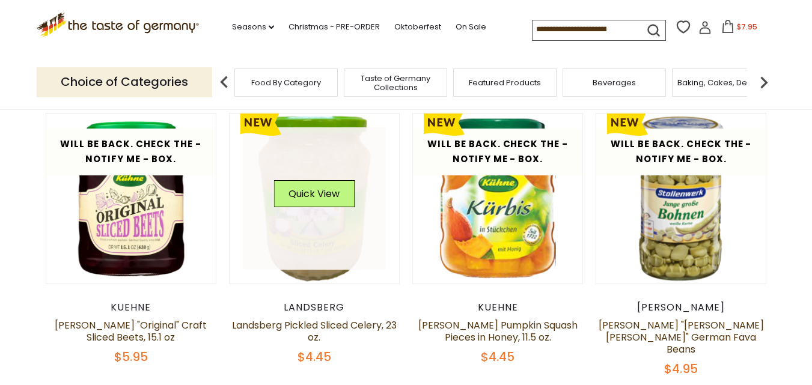
click at [305, 254] on link at bounding box center [314, 198] width 143 height 143
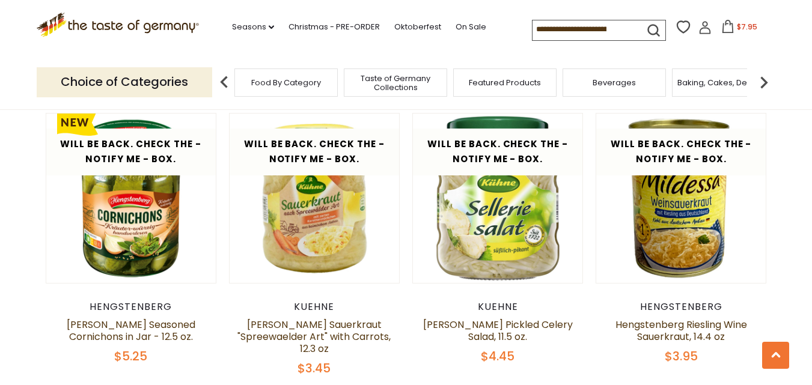
scroll to position [637, 0]
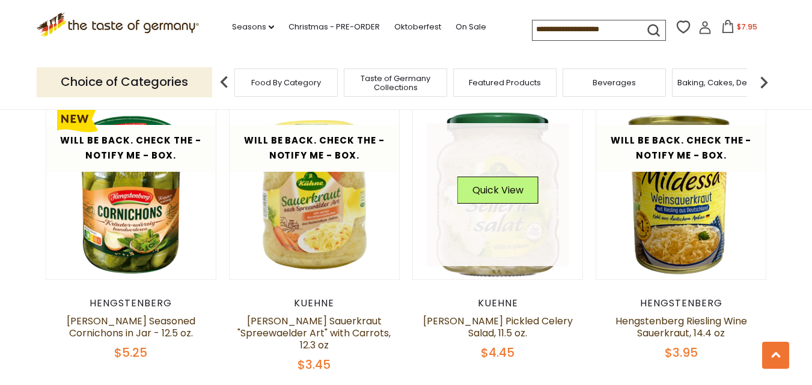
click at [492, 218] on link at bounding box center [497, 194] width 143 height 143
